Goal: Check status: Check status

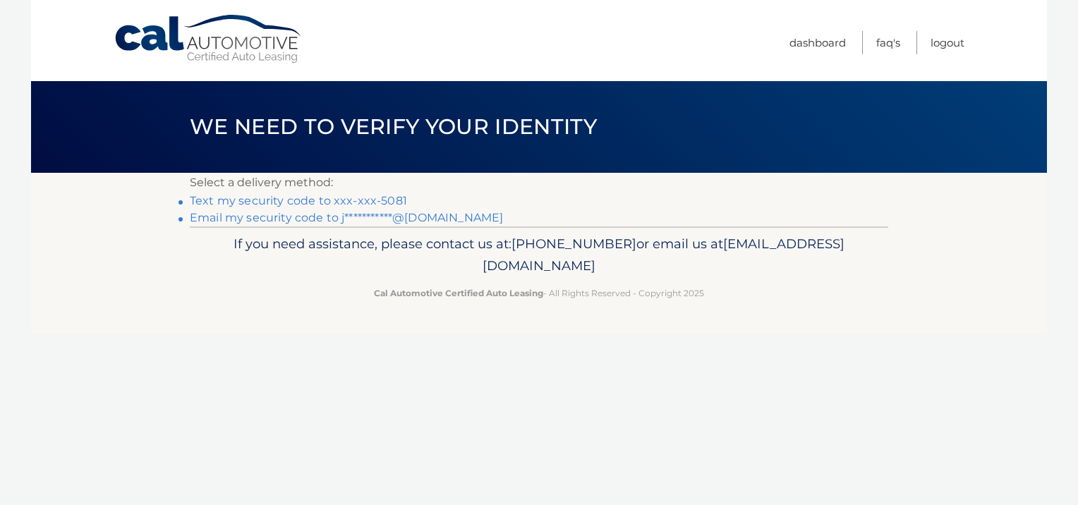
click at [389, 196] on link "Text my security code to xxx-xxx-5081" at bounding box center [298, 200] width 217 height 13
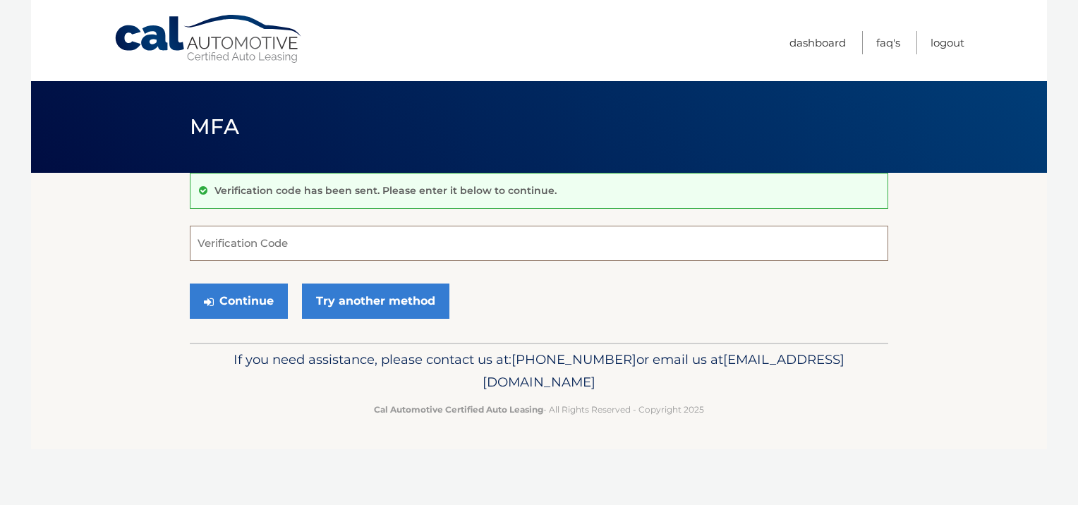
click at [327, 240] on input "Verification Code" at bounding box center [539, 243] width 699 height 35
type input "756162"
click at [248, 297] on button "Continue" at bounding box center [239, 301] width 98 height 35
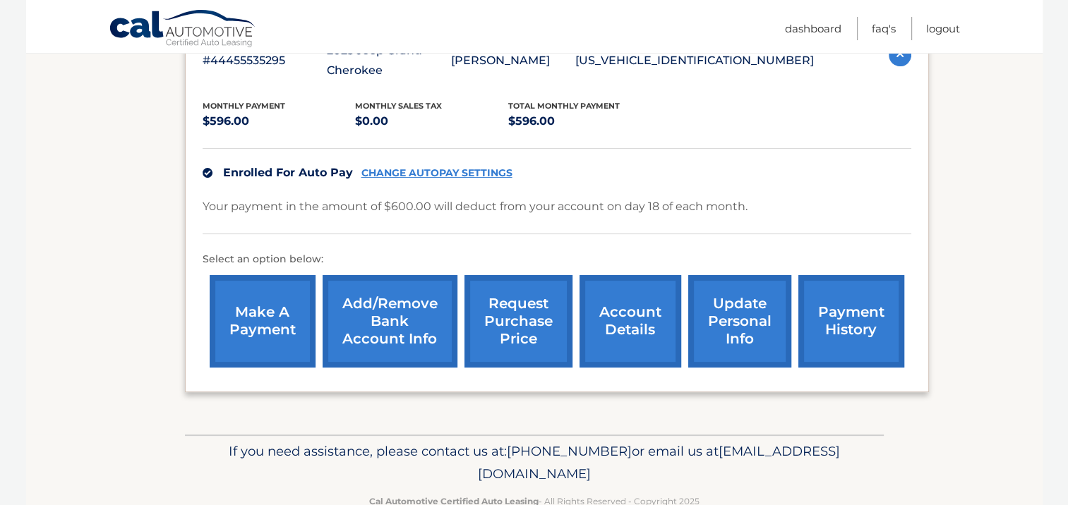
scroll to position [282, 0]
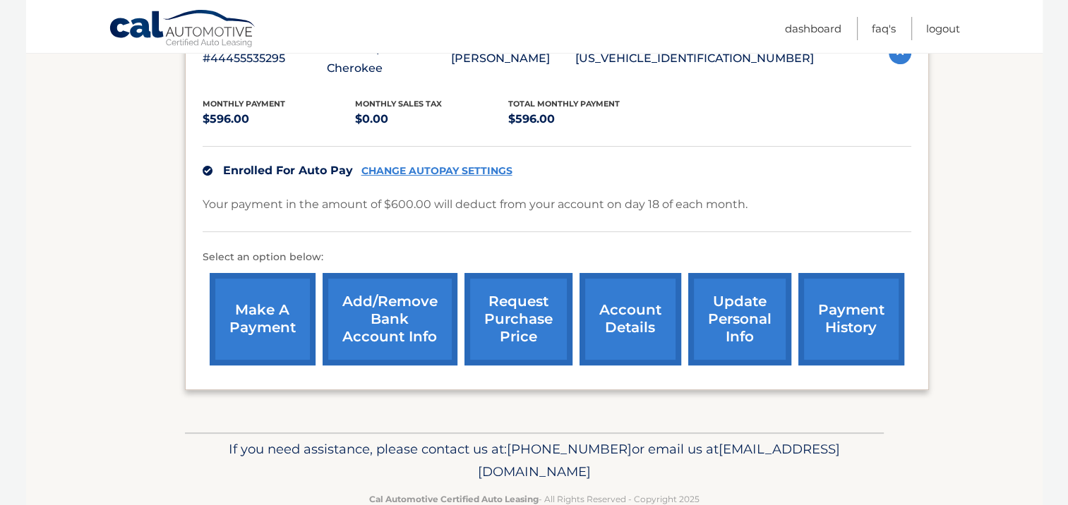
click at [625, 299] on link "account details" at bounding box center [630, 319] width 102 height 92
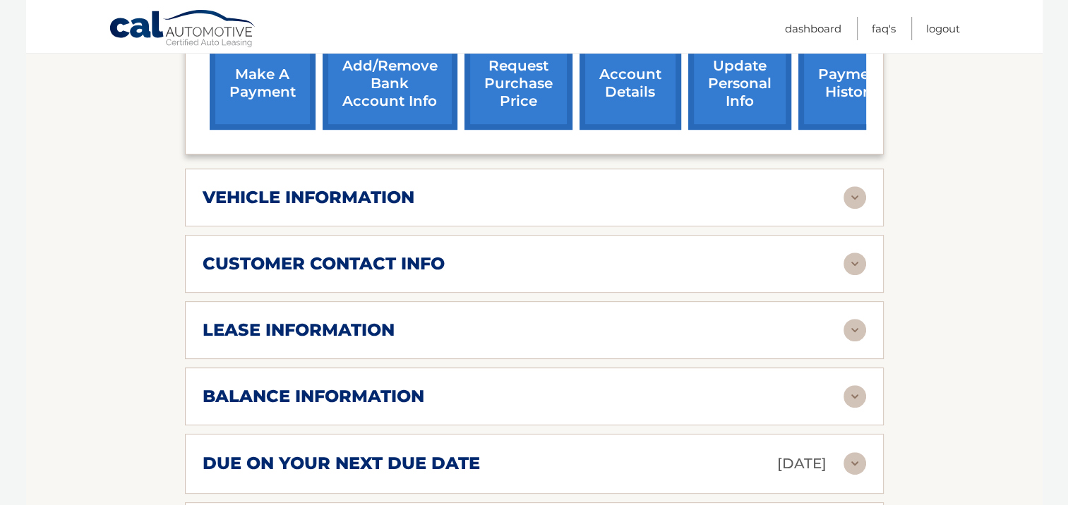
scroll to position [565, 0]
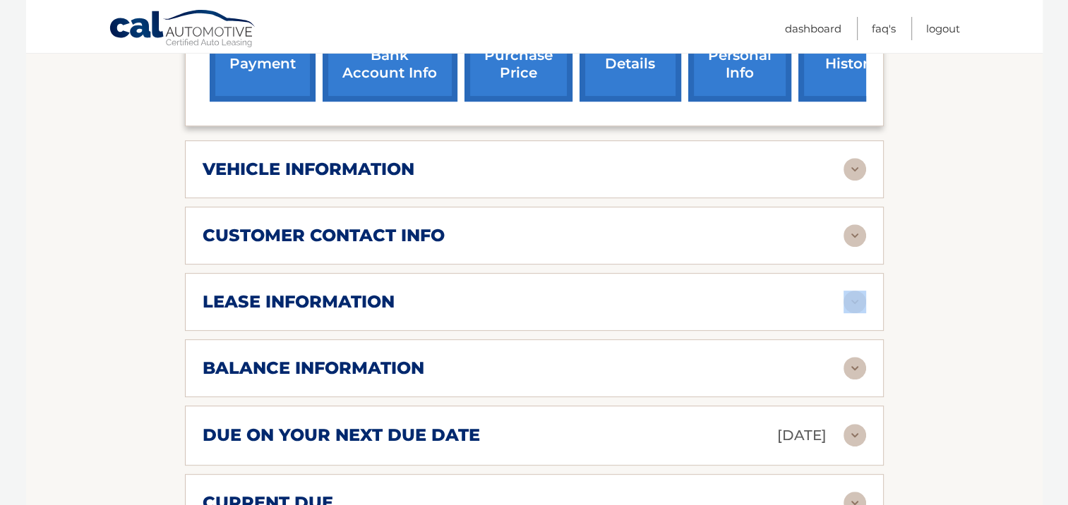
drag, startPoint x: 858, startPoint y: 287, endPoint x: 856, endPoint y: 294, distance: 7.4
click at [856, 294] on div "lease information Contract Start Date Oct 18, 2022 Term 39 Maturity Date Jan 18…" at bounding box center [534, 302] width 699 height 58
click at [856, 294] on img at bounding box center [854, 302] width 23 height 23
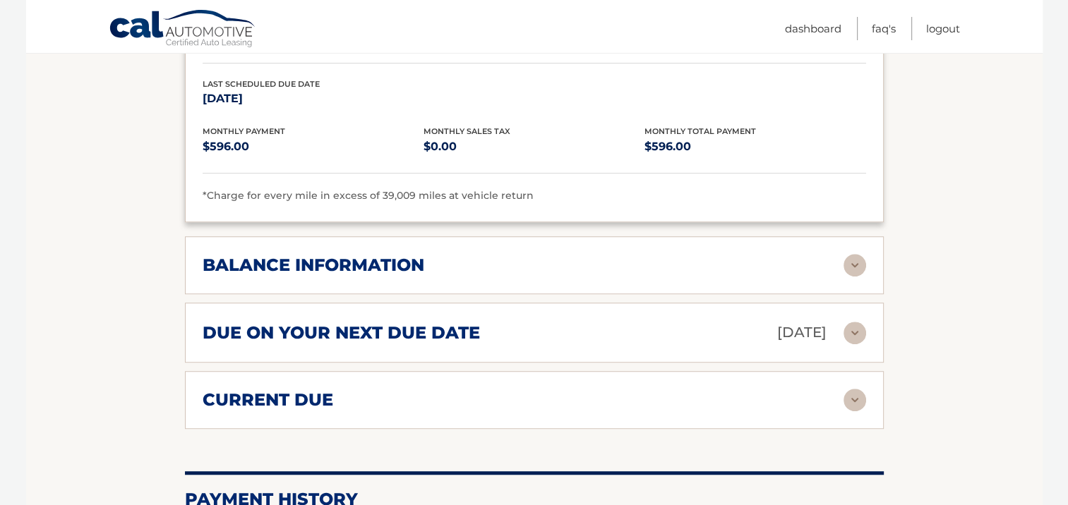
scroll to position [932, 0]
click at [849, 255] on img at bounding box center [854, 266] width 23 height 23
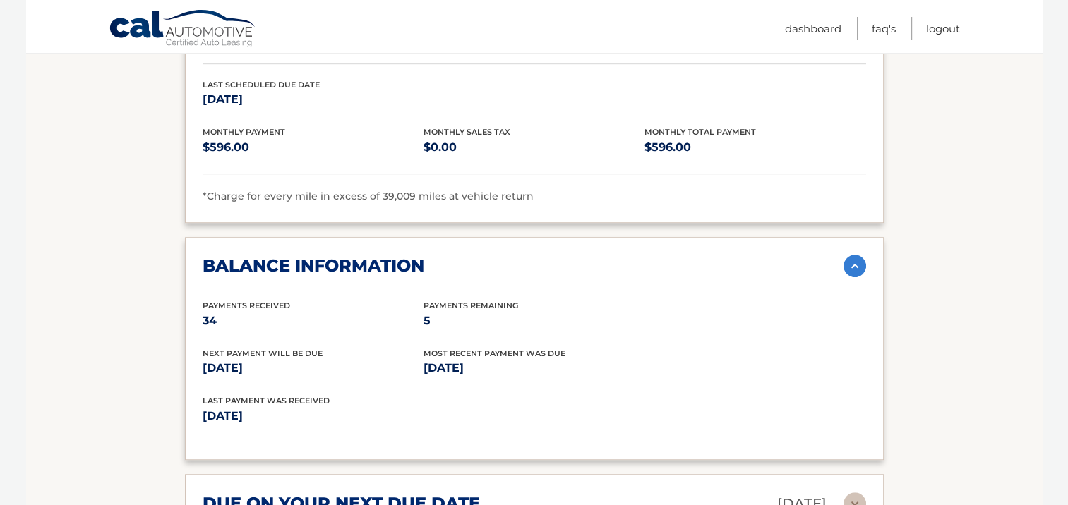
click at [937, 257] on section "Account Details | #44455535295 Back to Dashboard Manage Your Lease lease accoun…" at bounding box center [534, 72] width 1016 height 1663
click at [858, 259] on img at bounding box center [854, 266] width 23 height 23
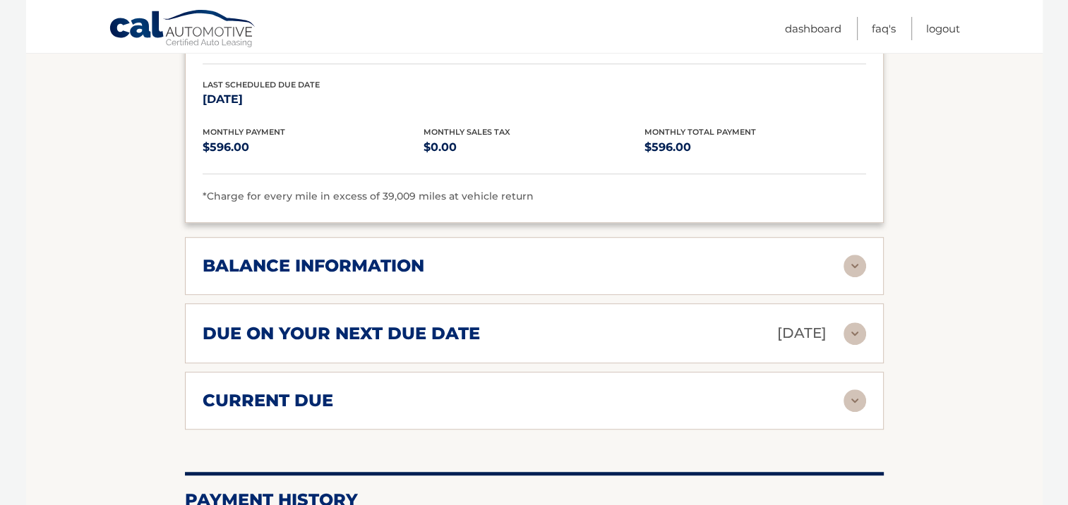
click at [856, 326] on img at bounding box center [854, 334] width 23 height 23
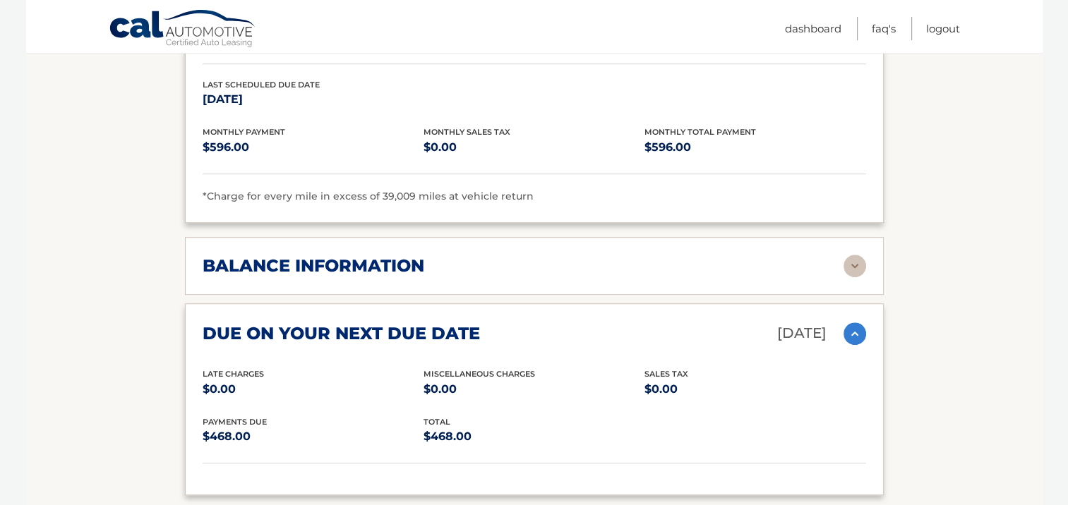
click at [935, 338] on section "Account Details | #44455535295 Back to Dashboard Manage Your Lease lease accoun…" at bounding box center [534, 56] width 1016 height 1630
click at [852, 325] on img at bounding box center [854, 334] width 23 height 23
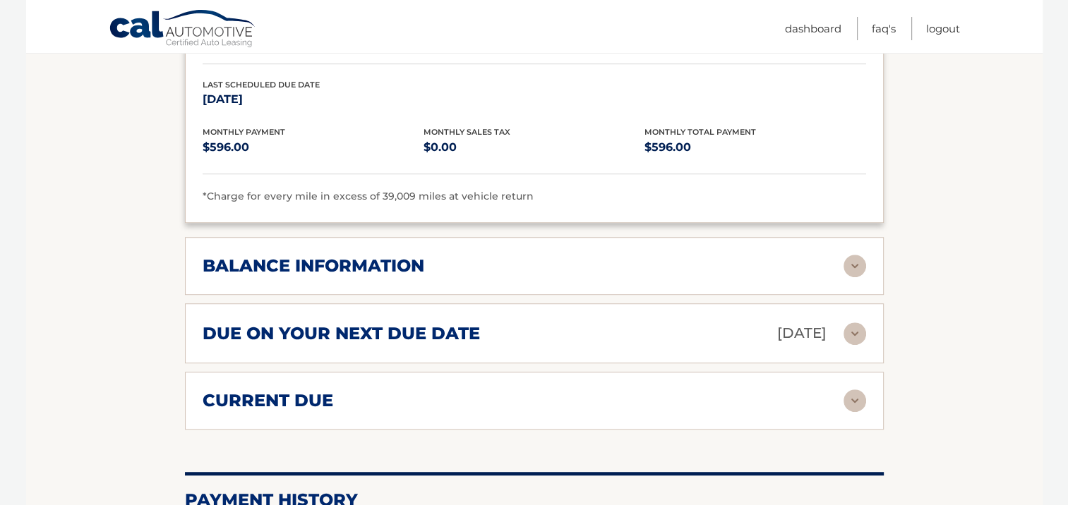
click at [853, 391] on img at bounding box center [854, 401] width 23 height 23
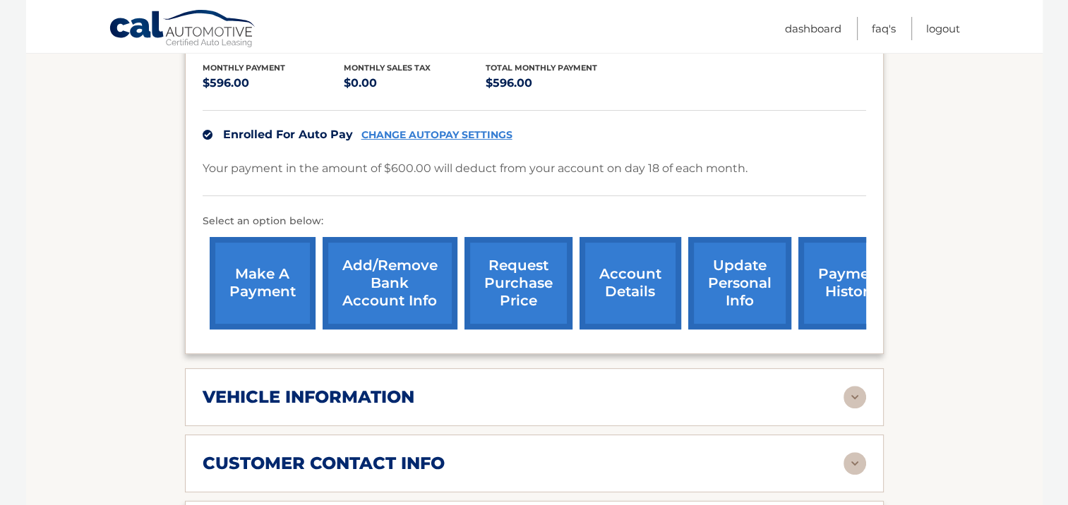
scroll to position [347, 0]
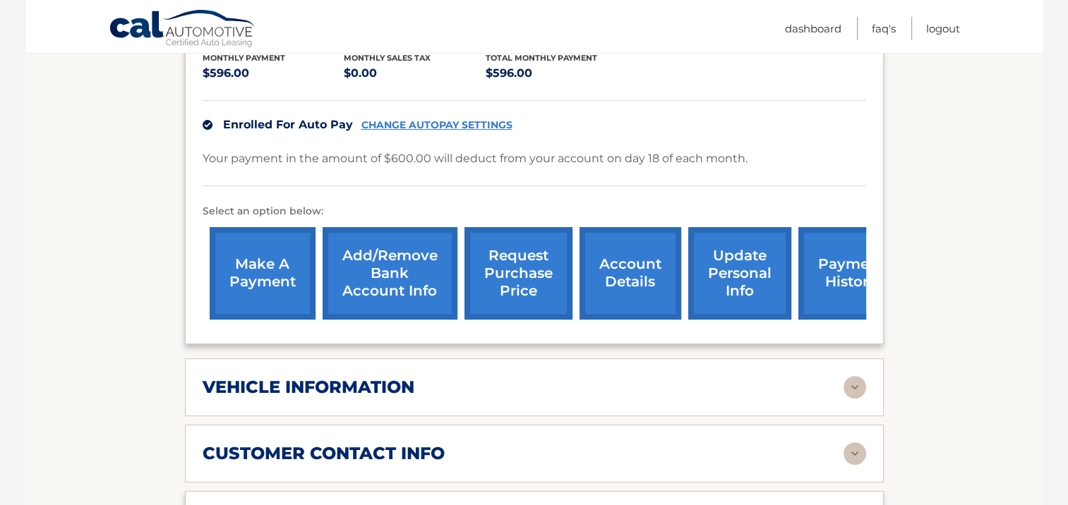
click at [632, 262] on link "account details" at bounding box center [630, 273] width 102 height 92
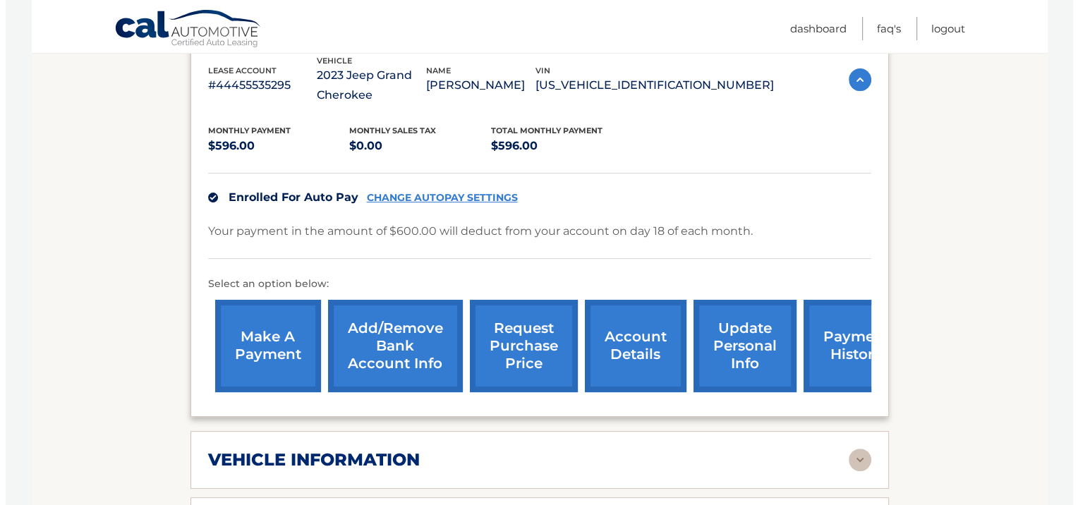
scroll to position [279, 0]
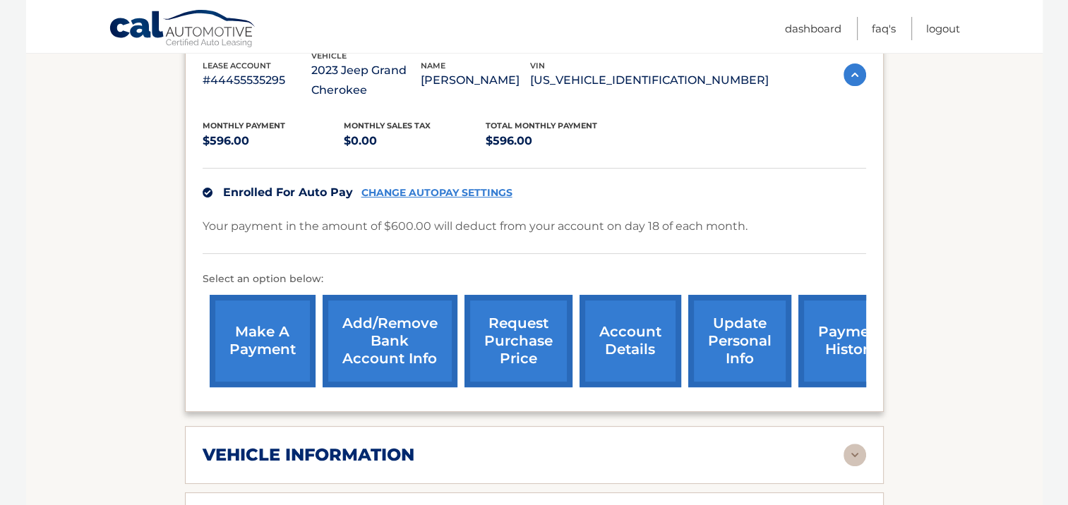
click at [515, 320] on link "request purchase price" at bounding box center [518, 341] width 108 height 92
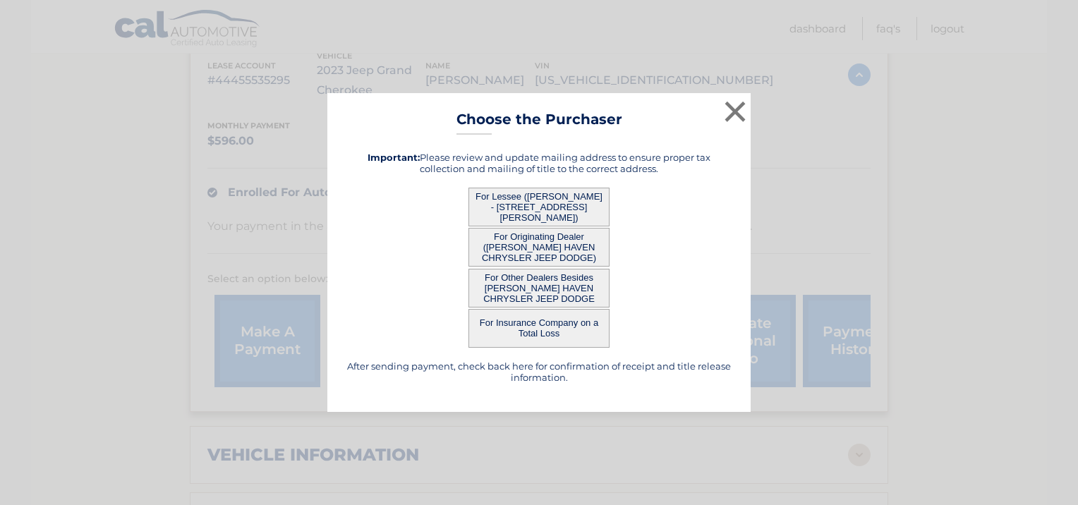
click at [528, 203] on button "For Lessee ([PERSON_NAME] - [STREET_ADDRESS][PERSON_NAME])" at bounding box center [539, 207] width 141 height 39
click at [536, 211] on button "For Lessee ([PERSON_NAME] - [STREET_ADDRESS][PERSON_NAME])" at bounding box center [539, 207] width 141 height 39
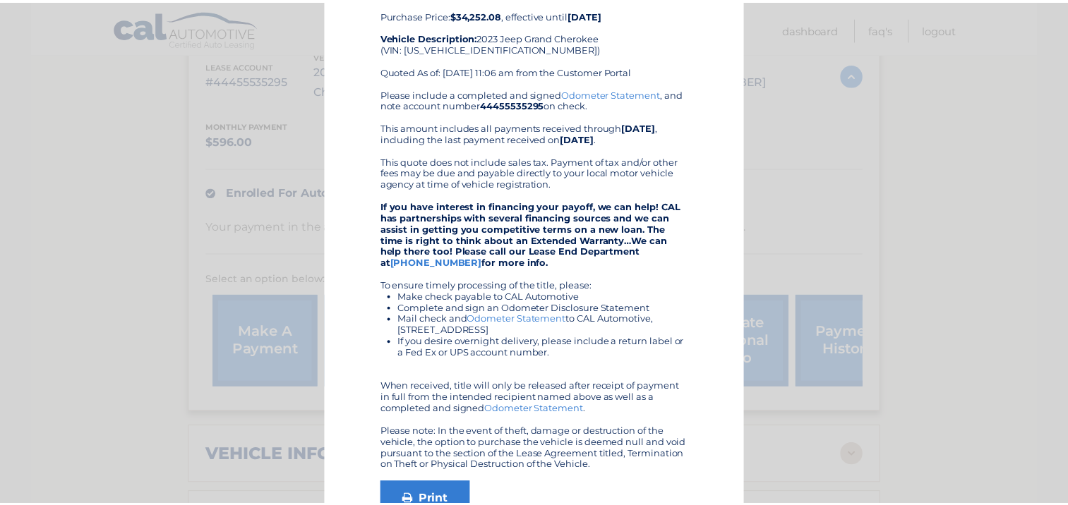
scroll to position [0, 0]
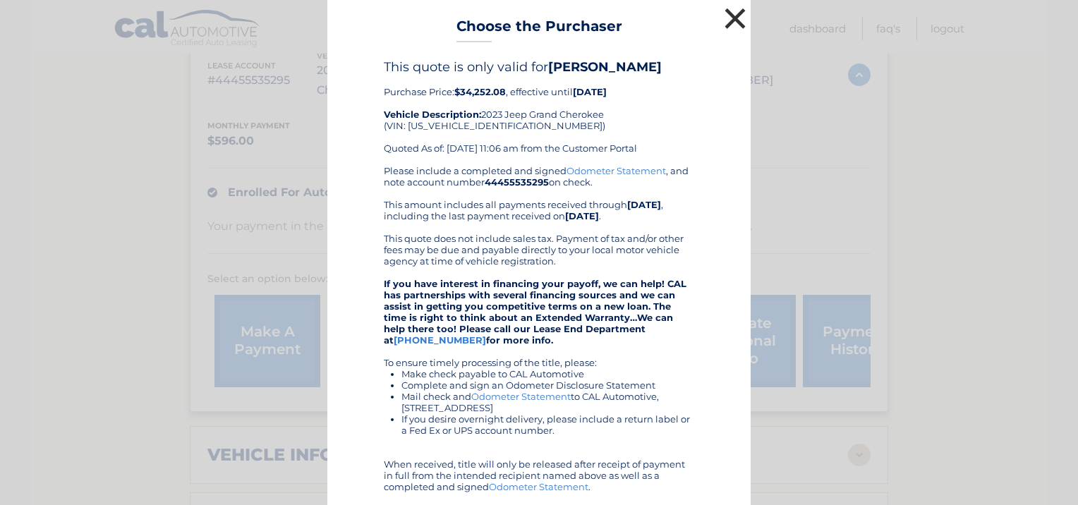
click at [728, 13] on button "×" at bounding box center [735, 18] width 28 height 28
